Goal: Transaction & Acquisition: Purchase product/service

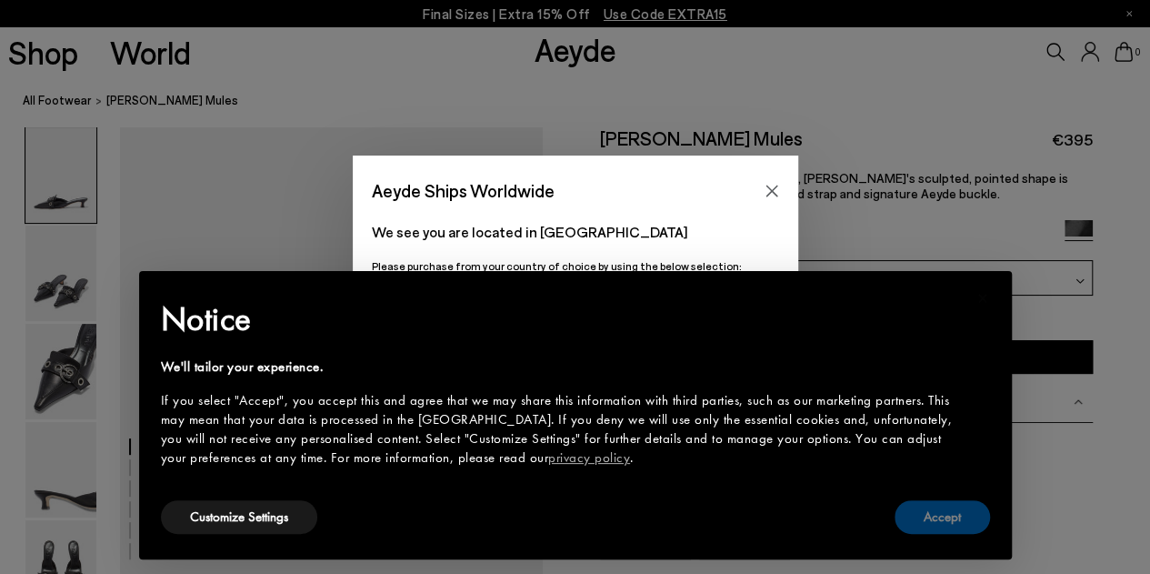
click at [919, 510] on button "Accept" at bounding box center [942, 517] width 95 height 34
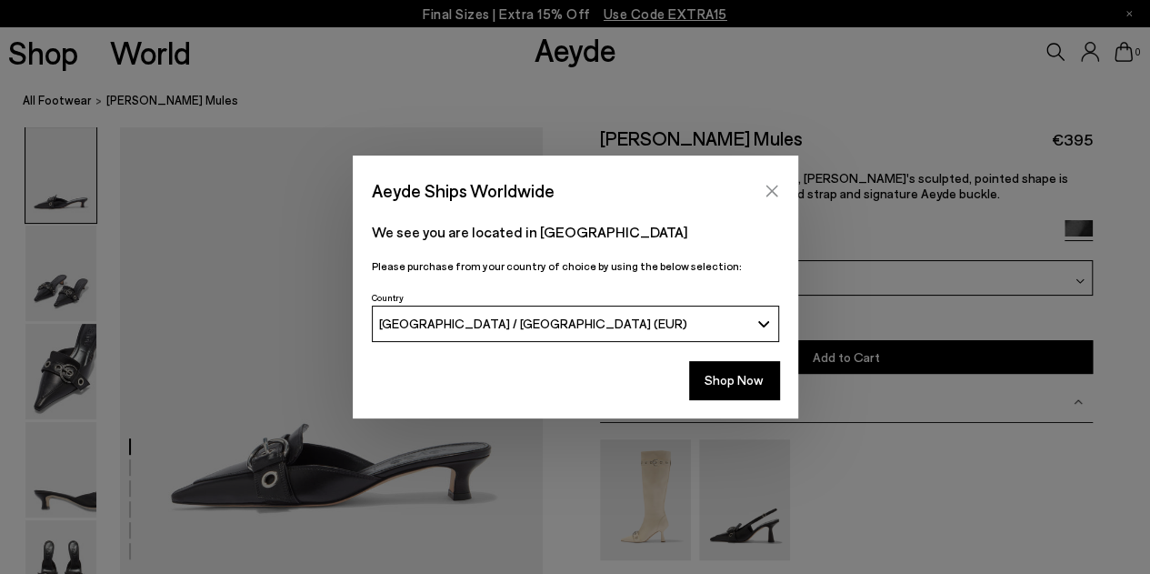
click at [765, 194] on icon "Close" at bounding box center [772, 191] width 15 height 15
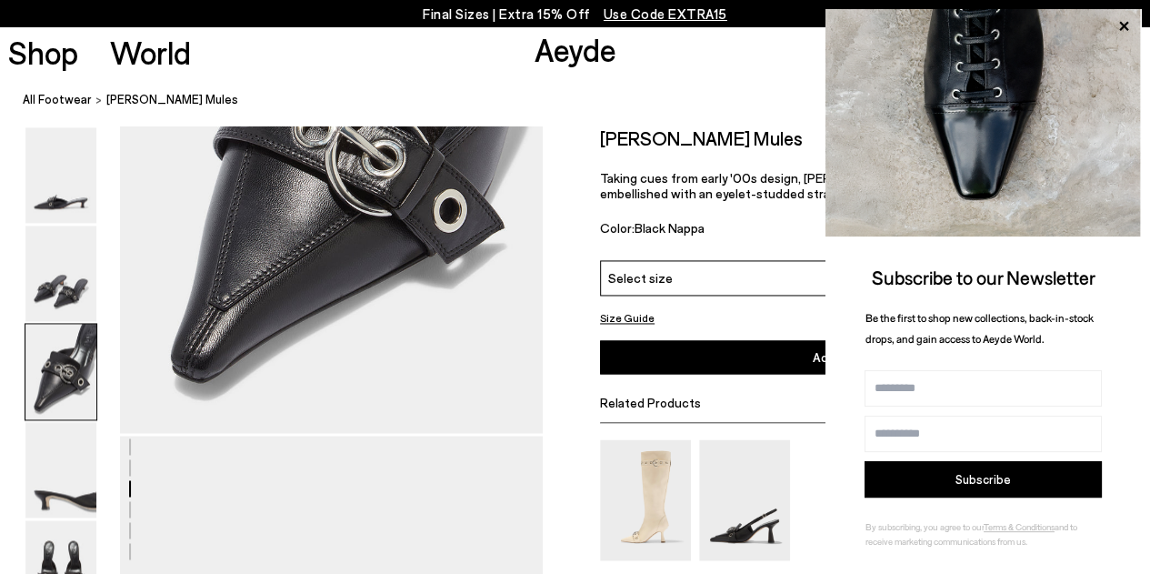
scroll to position [819, 0]
